Goal: Task Accomplishment & Management: Manage account settings

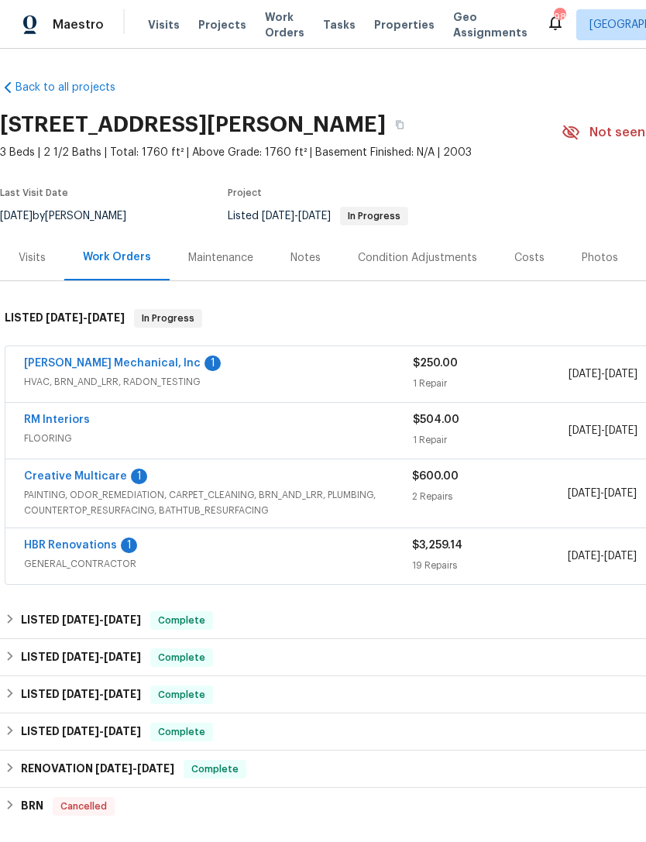
click at [129, 369] on link "[PERSON_NAME] Mechanical, Inc" at bounding box center [112, 363] width 177 height 11
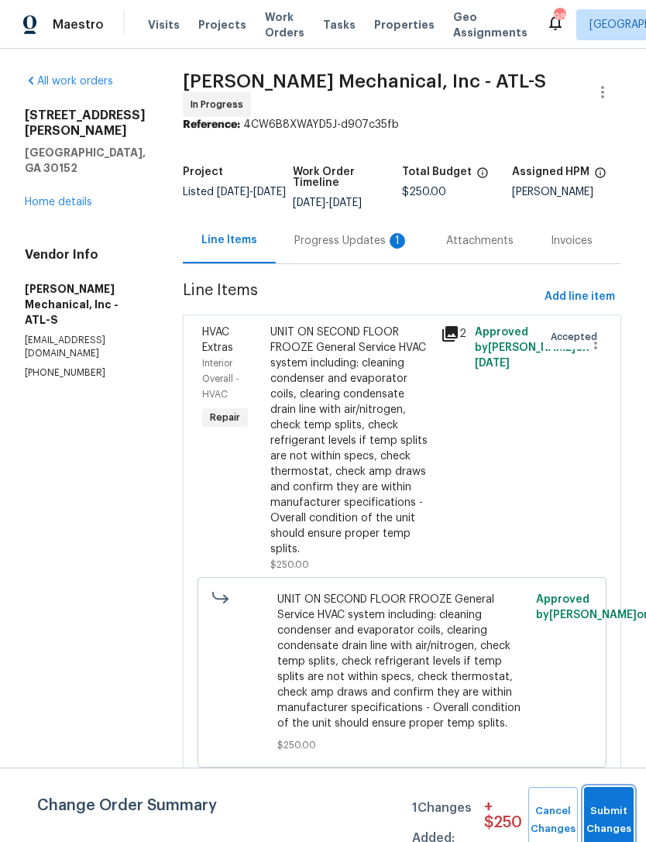
click at [606, 797] on button "Submit Changes" at bounding box center [609, 820] width 50 height 67
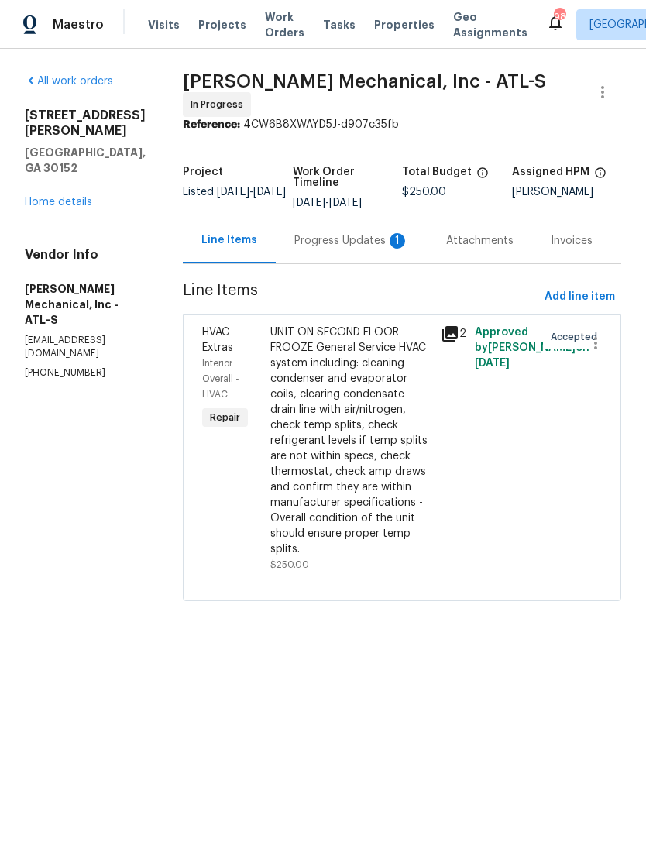
click at [345, 249] on div "Progress Updates 1" at bounding box center [351, 240] width 115 height 15
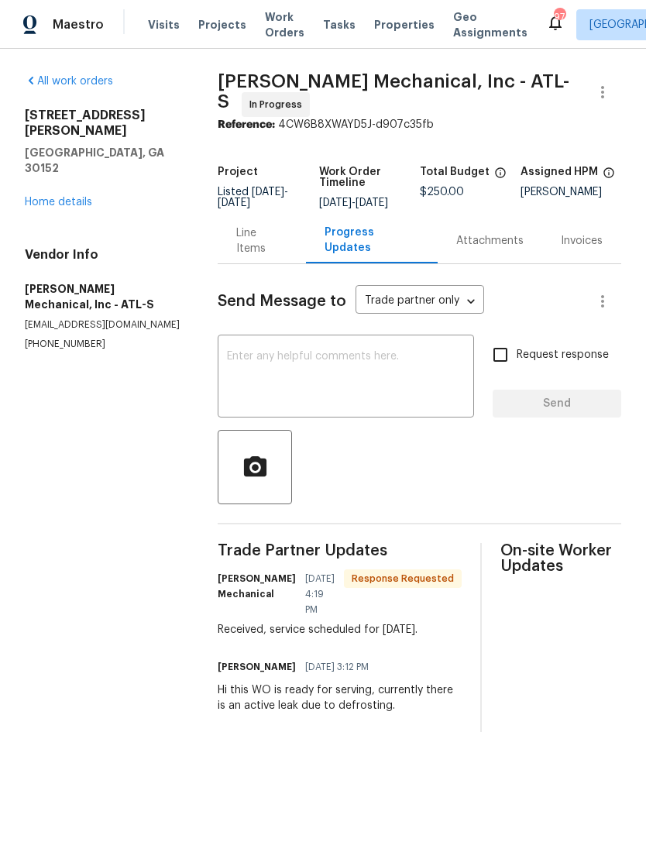
click at [341, 362] on textarea at bounding box center [346, 378] width 238 height 54
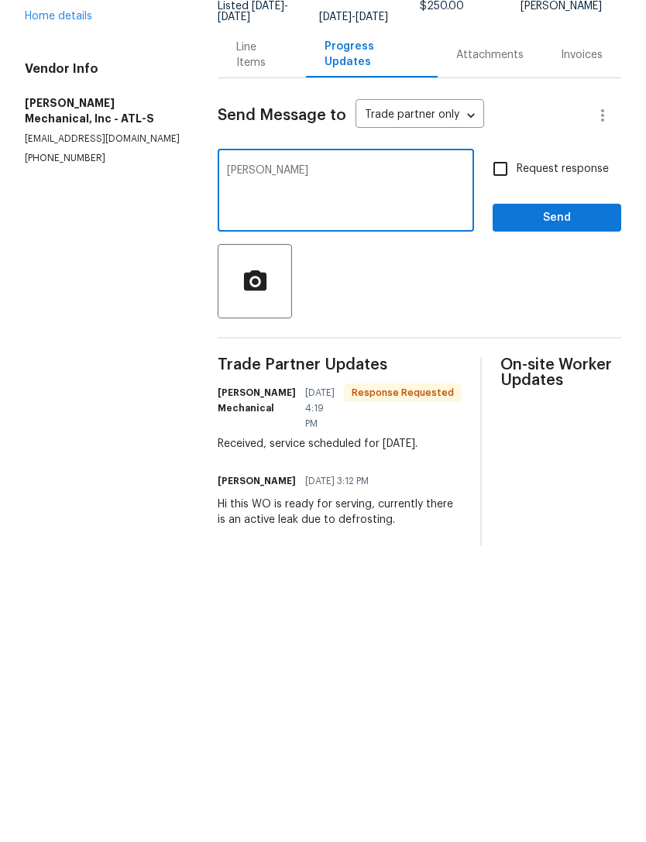
type textarea "Ty"
click at [498, 338] on input "Request response" at bounding box center [500, 354] width 33 height 33
checkbox input "true"
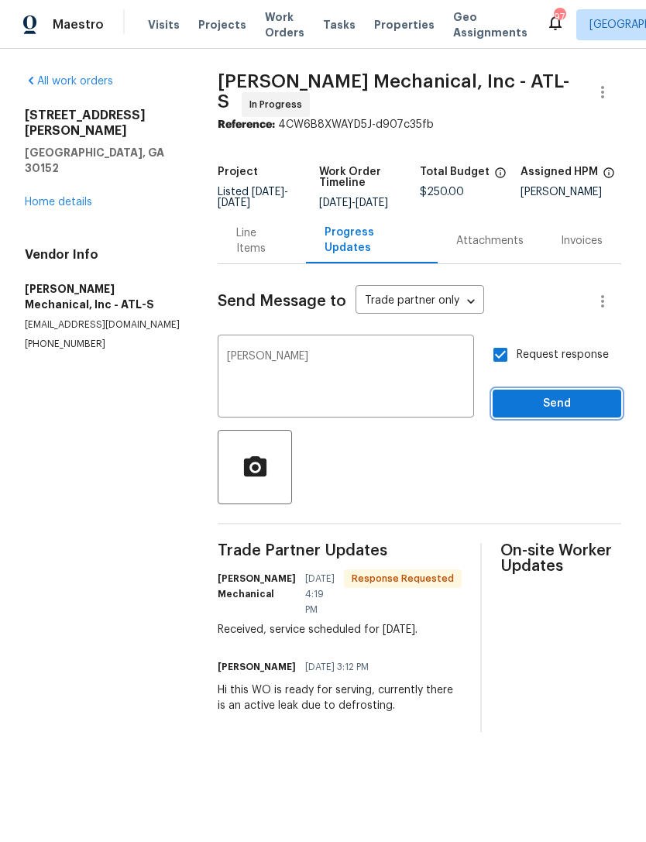
click at [538, 407] on span "Send" at bounding box center [557, 403] width 104 height 19
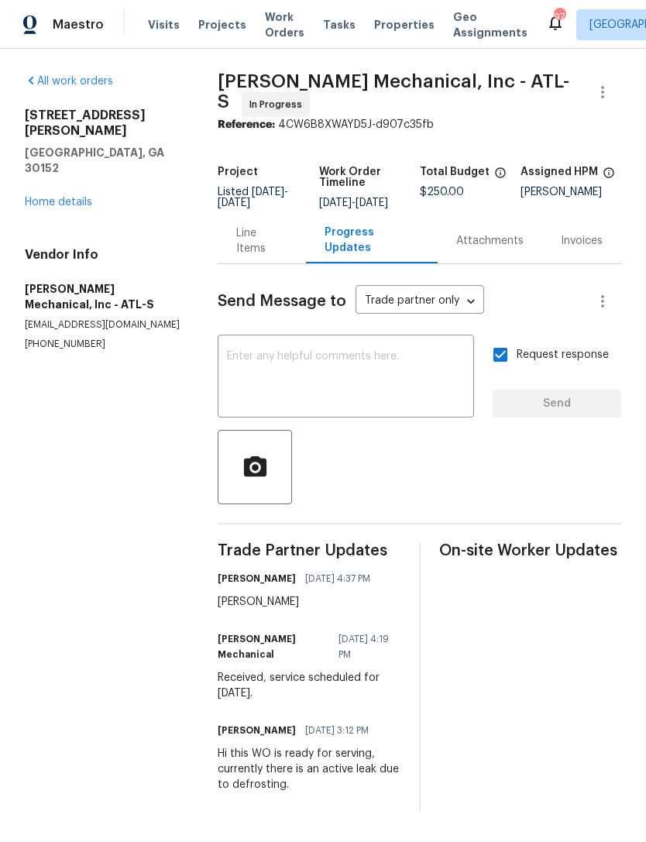
click at [100, 522] on section "All work orders 1575 Ridenour Pkwy NW Apt 804 Kennesaw, GA 30152 Home details V…" at bounding box center [103, 442] width 156 height 737
click at [38, 197] on link "Home details" at bounding box center [58, 202] width 67 height 11
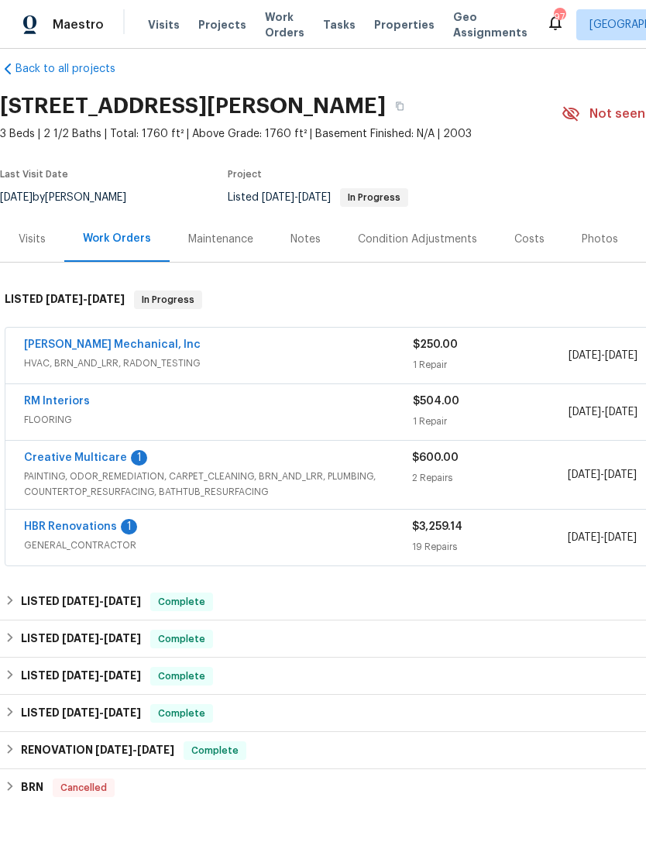
scroll to position [19, 0]
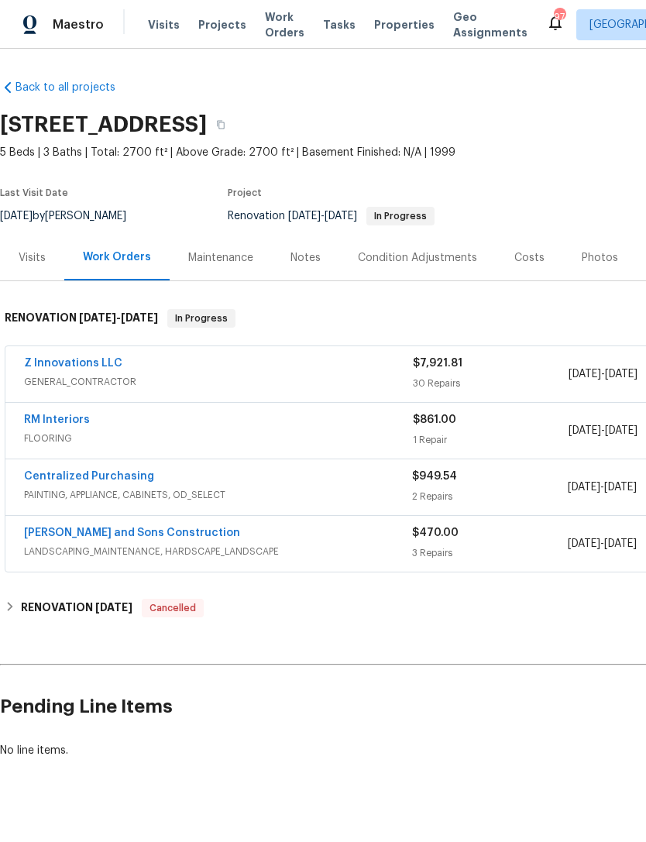
click at [41, 262] on div "Visits" at bounding box center [32, 257] width 27 height 15
